Goal: Complete application form

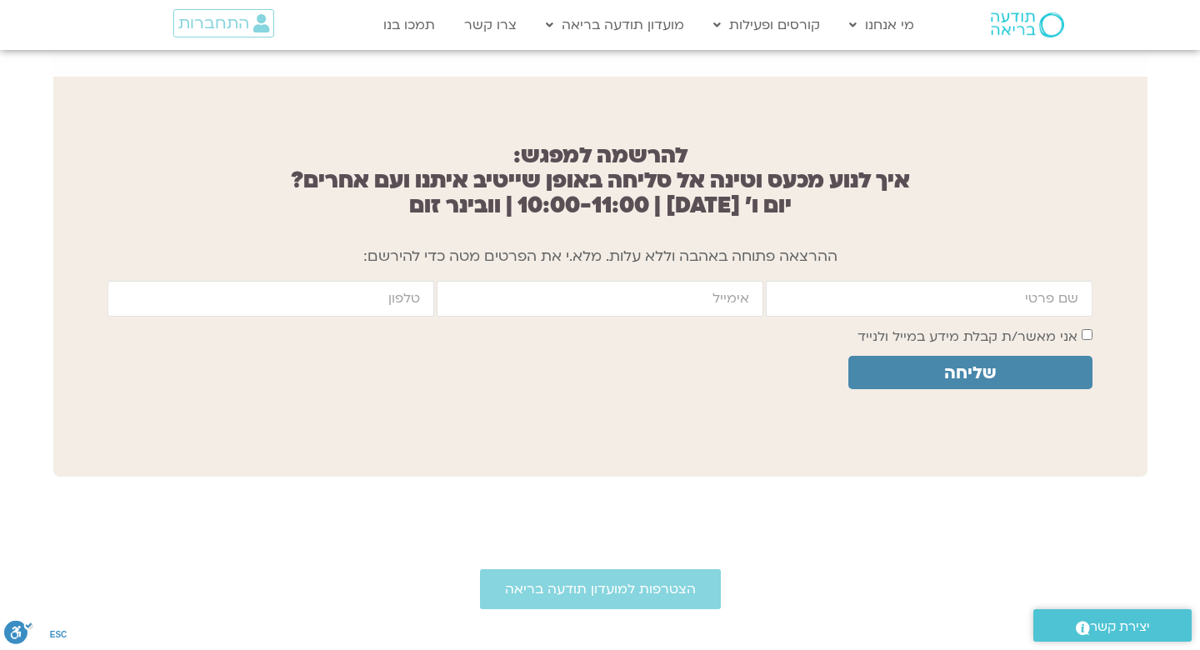
scroll to position [1302, 0]
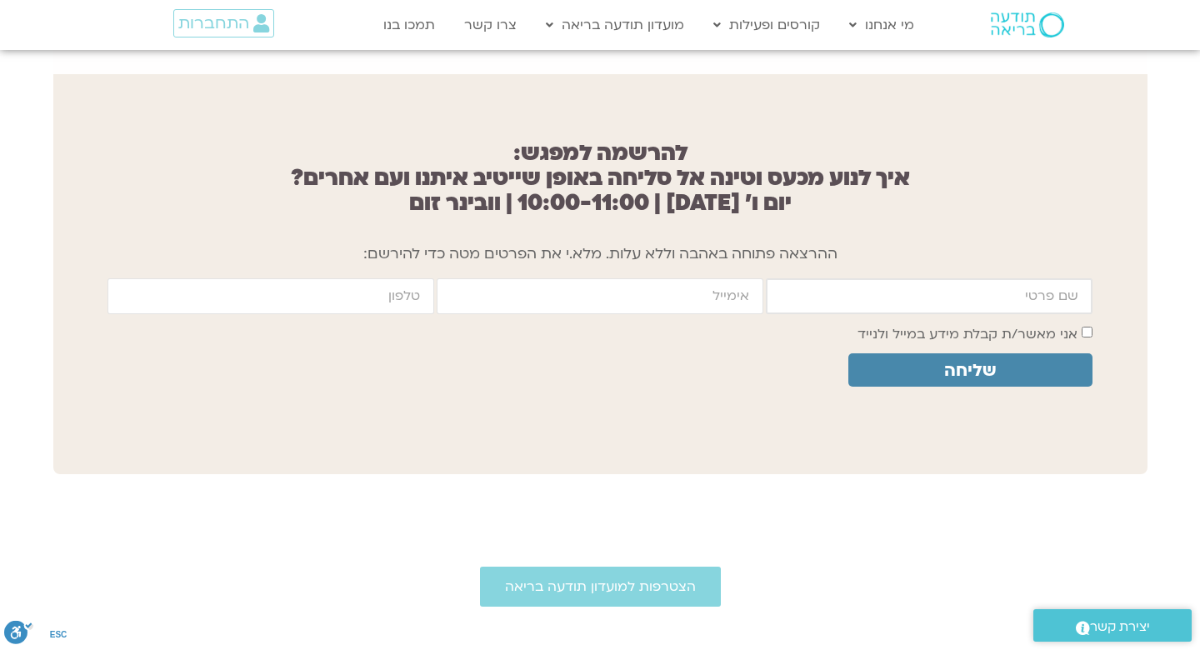
click at [932, 282] on input "firstname" at bounding box center [929, 296] width 327 height 36
type input "[PERSON_NAME]"
type input "[EMAIL_ADDRESS][DOMAIN_NAME]"
type input "015510728500"
click at [961, 325] on label "אני מאשר/ת קבלת מידע במייל ולנייד" at bounding box center [967, 334] width 220 height 18
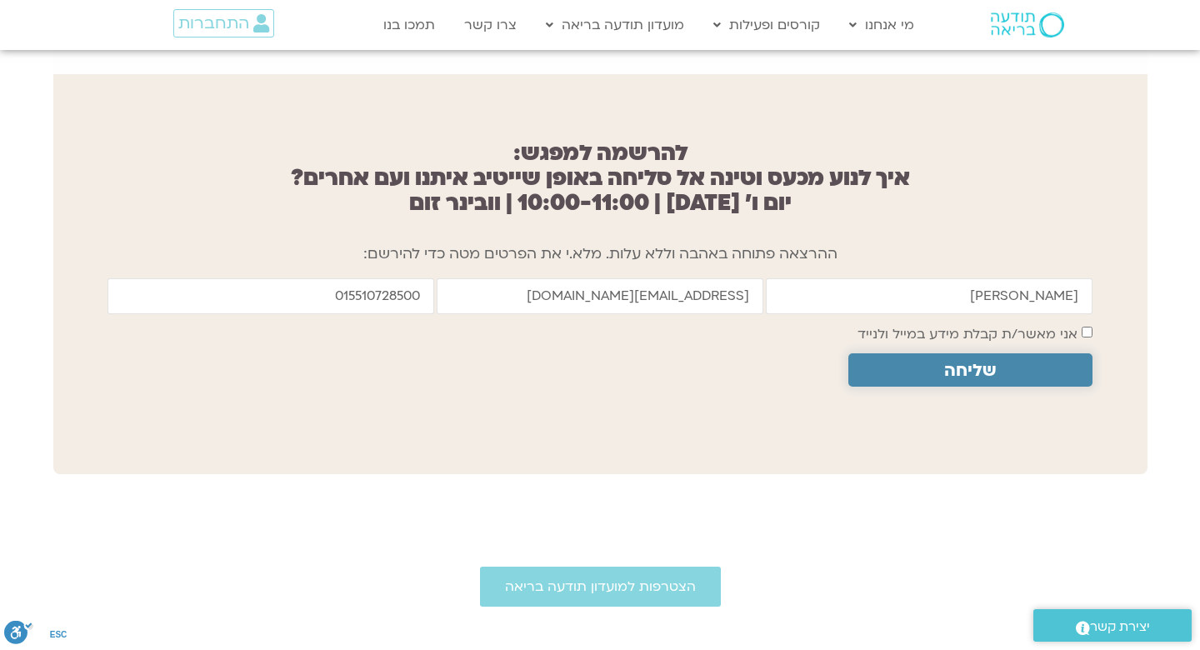
click at [956, 361] on span "שליחה" at bounding box center [970, 370] width 52 height 19
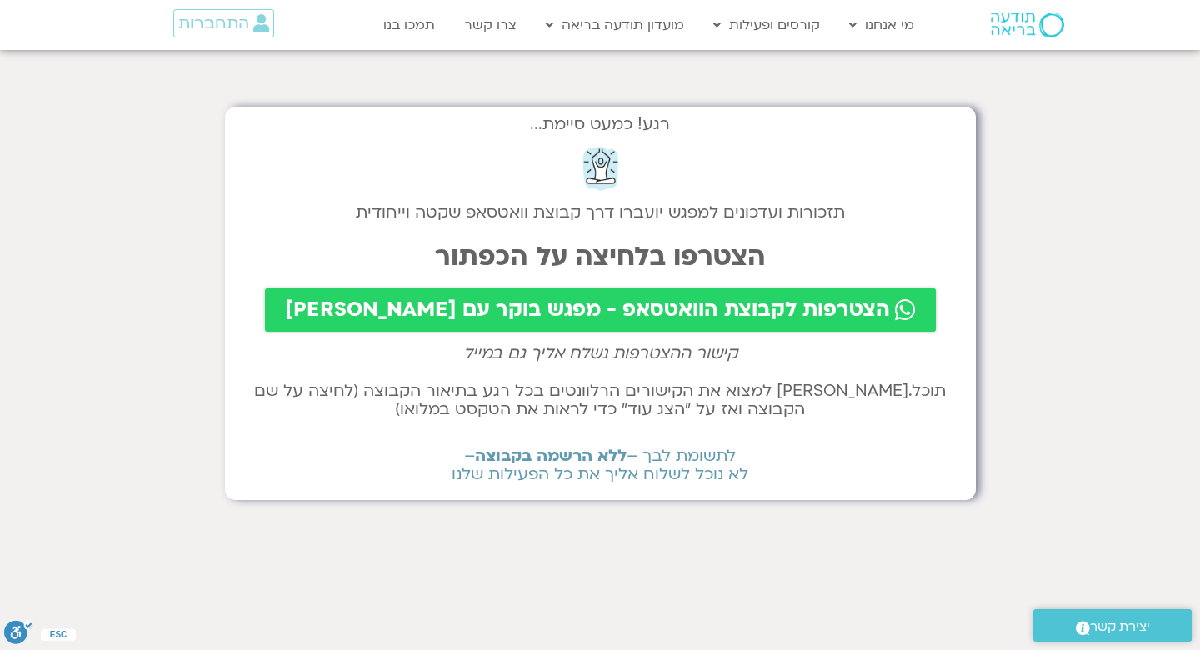
click at [526, 307] on span "הצטרפות לקבוצת הוואטסאפ - מפגש בוקר עם שאנייה וערן" at bounding box center [587, 309] width 605 height 23
